Goal: Information Seeking & Learning: Find specific fact

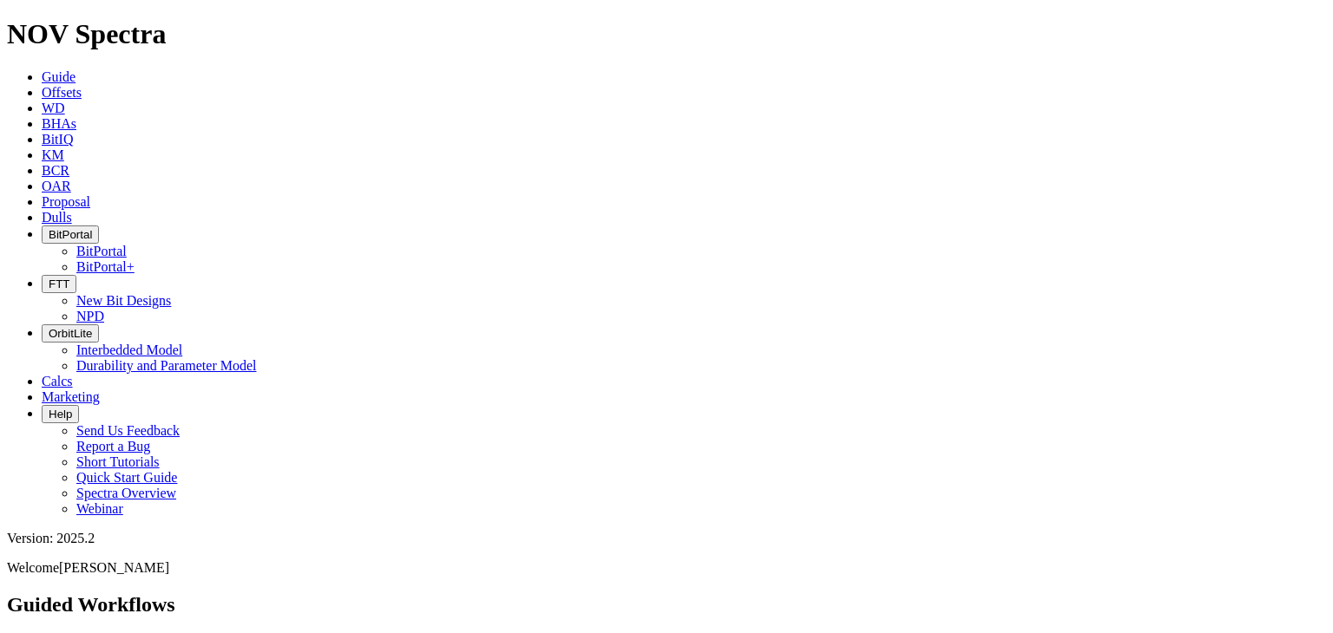
click at [42, 148] on icon at bounding box center [42, 155] width 0 height 15
click at [161, 633] on input "text" at bounding box center [84, 643] width 154 height 18
type input "16" [DEMOGRAPHIC_DATA]"
click at [164, 633] on button "Search" at bounding box center [189, 643] width 50 height 18
click at [161, 633] on input "16" [DEMOGRAPHIC_DATA]" at bounding box center [84, 643] width 154 height 18
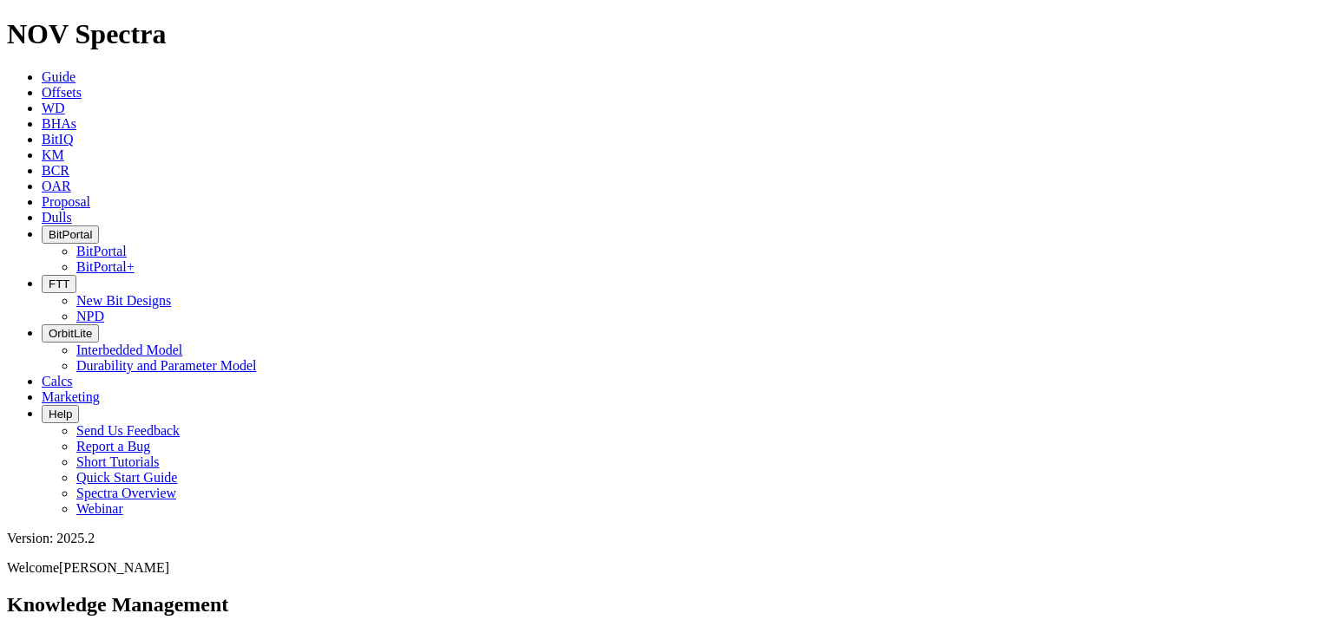
type input "16 Saudi"
click at [164, 633] on button "Search" at bounding box center [189, 643] width 50 height 18
drag, startPoint x: 460, startPoint y: 92, endPoint x: 416, endPoint y: 91, distance: 44.3
click at [161, 633] on input "16 Saudi" at bounding box center [84, 643] width 154 height 18
type input "16 PS Granite"
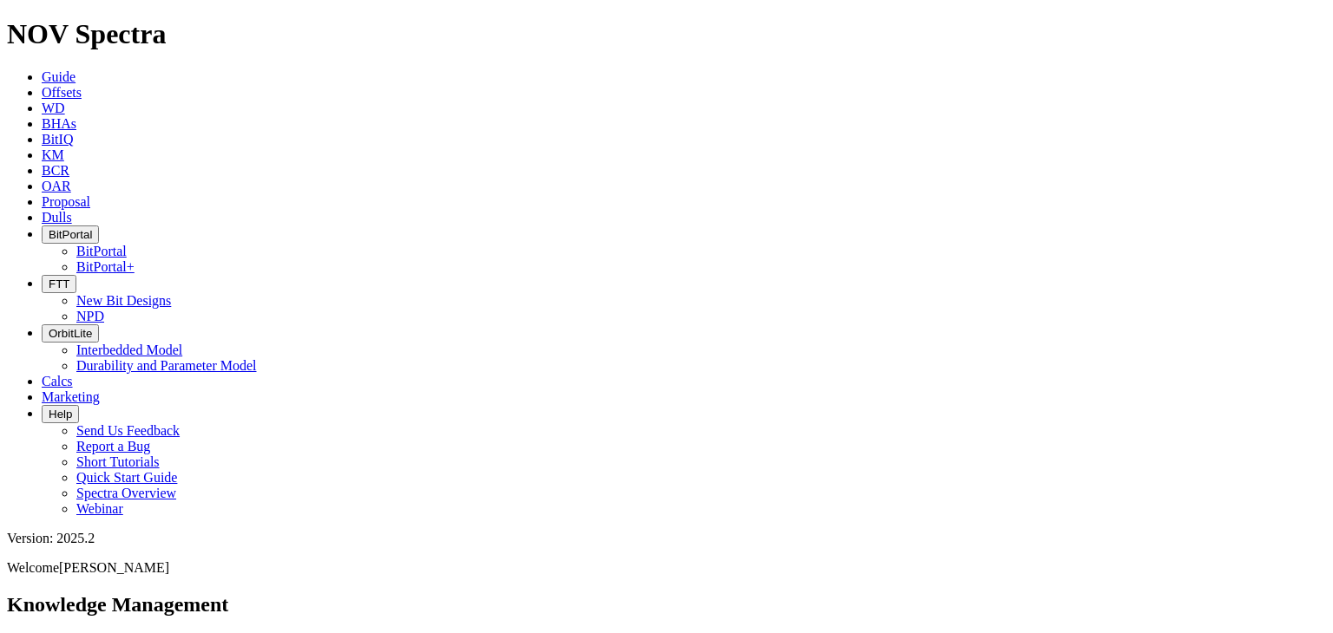
click at [164, 633] on button "Search" at bounding box center [189, 643] width 50 height 18
drag, startPoint x: 507, startPoint y: 98, endPoint x: 320, endPoint y: 102, distance: 186.6
type input "Granite"
click at [164, 633] on button "Search" at bounding box center [189, 643] width 50 height 18
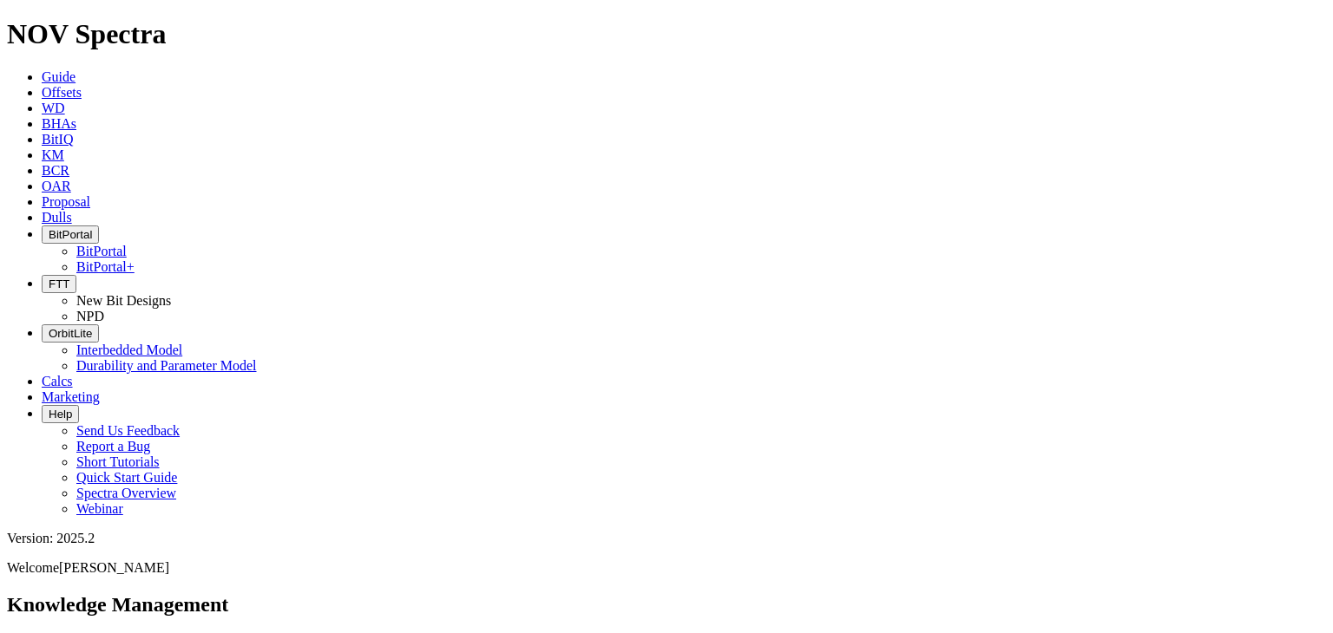
scroll to position [2739, 0]
drag, startPoint x: 374, startPoint y: 271, endPoint x: 380, endPoint y: 357, distance: 86.1
